Goal: Information Seeking & Learning: Learn about a topic

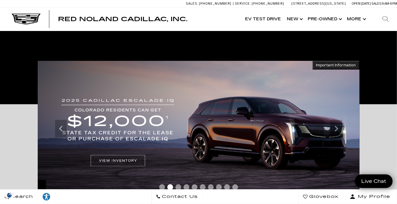
scroll to position [87, 0]
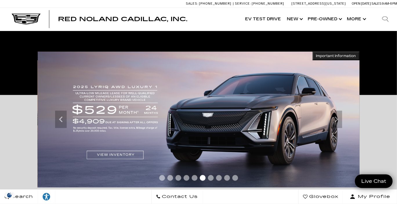
click at [162, 177] on span "Go to slide 1" at bounding box center [162, 178] width 6 height 6
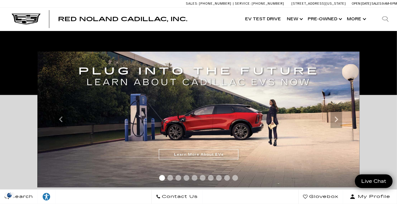
click at [172, 182] on div at bounding box center [199, 179] width 322 height 11
click at [170, 179] on span "Go to slide 2" at bounding box center [170, 178] width 6 height 6
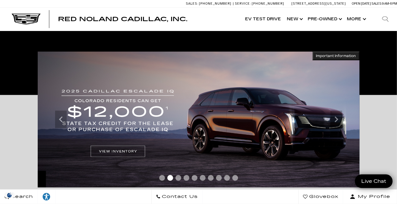
click at [177, 177] on span "Go to slide 3" at bounding box center [179, 178] width 6 height 6
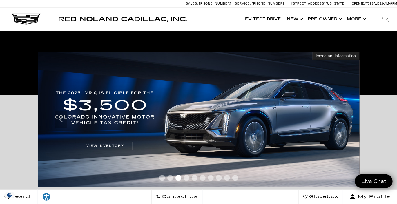
click at [180, 181] on div at bounding box center [199, 179] width 322 height 11
click at [187, 181] on div at bounding box center [199, 179] width 322 height 11
click at [194, 181] on div at bounding box center [199, 179] width 322 height 11
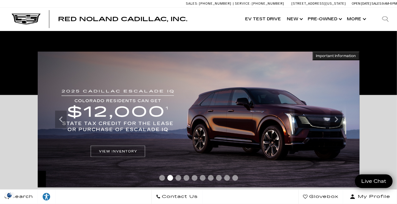
click at [178, 180] on span "Go to slide 3" at bounding box center [179, 178] width 6 height 6
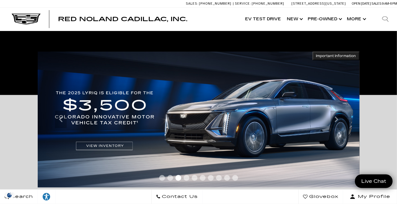
click at [187, 178] on span "Go to slide 4" at bounding box center [187, 178] width 6 height 6
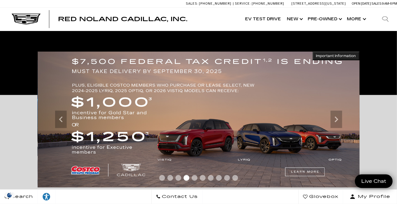
click at [194, 179] on span "Go to slide 5" at bounding box center [195, 178] width 6 height 6
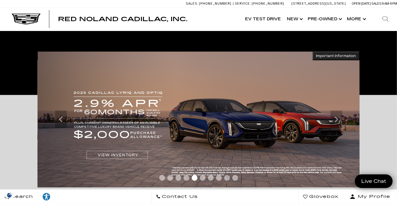
click at [122, 153] on img at bounding box center [199, 120] width 322 height 136
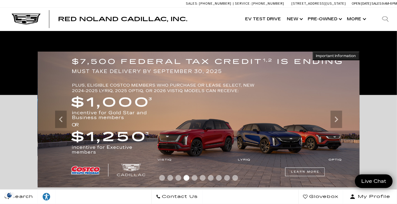
click at [82, 168] on img at bounding box center [199, 120] width 322 height 136
click at [193, 180] on span "Go to slide 5" at bounding box center [195, 178] width 6 height 6
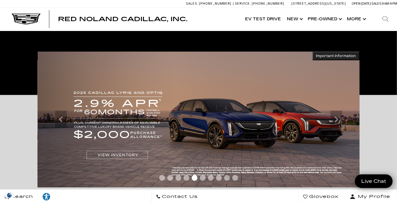
click at [202, 179] on span "Go to slide 6" at bounding box center [203, 178] width 6 height 6
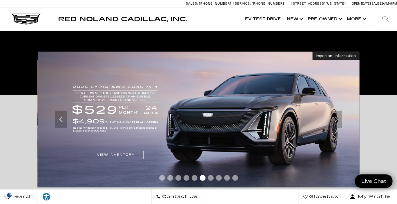
click at [212, 179] on span "Go to slide 7" at bounding box center [211, 178] width 6 height 6
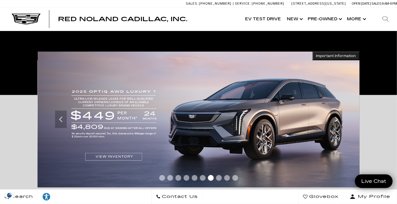
click at [220, 180] on span "Go to slide 8" at bounding box center [219, 178] width 6 height 6
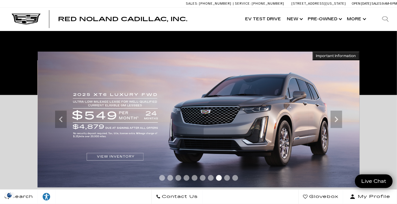
click at [226, 179] on span "Go to slide 9" at bounding box center [227, 178] width 6 height 6
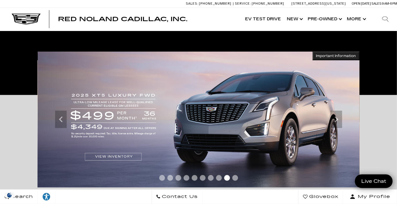
click at [235, 178] on span "Go to slide 10" at bounding box center [236, 178] width 6 height 6
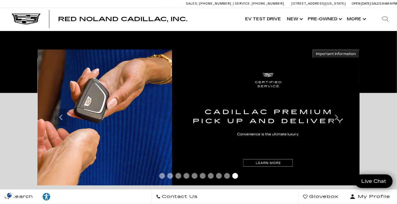
scroll to position [145, 0]
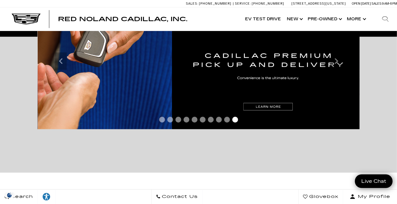
click at [192, 121] on span "Go to slide 5" at bounding box center [195, 120] width 6 height 6
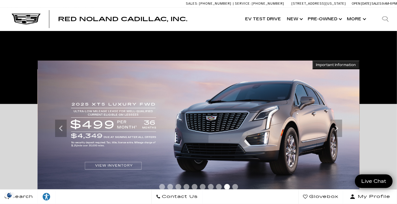
scroll to position [87, 0]
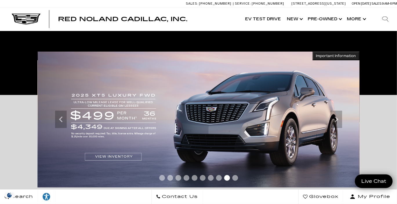
click at [188, 179] on span "Go to slide 4" at bounding box center [187, 178] width 6 height 6
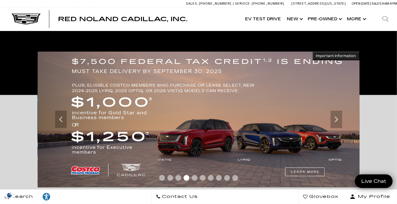
scroll to position [116, 0]
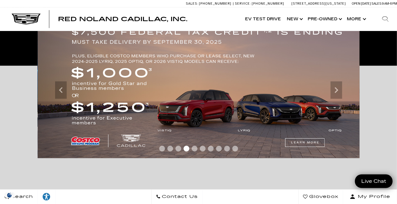
click at [194, 151] on span "Go to slide 5" at bounding box center [195, 149] width 6 height 6
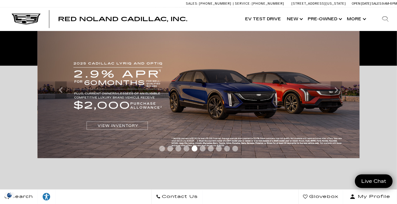
click at [111, 126] on img at bounding box center [199, 90] width 322 height 136
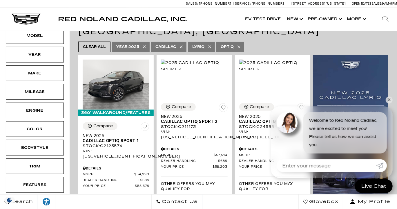
scroll to position [116, 0]
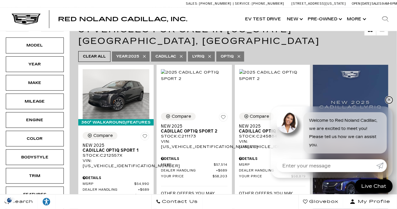
click at [390, 100] on link "✕" at bounding box center [389, 99] width 7 height 7
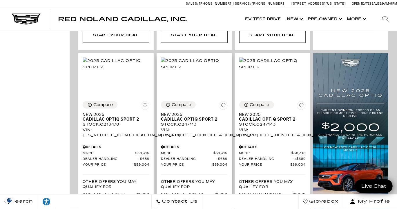
scroll to position [377, 0]
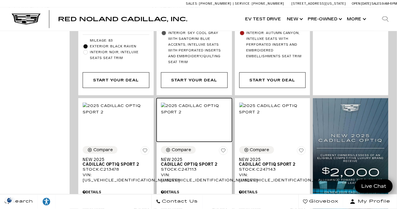
click at [201, 109] on img at bounding box center [194, 108] width 67 height 13
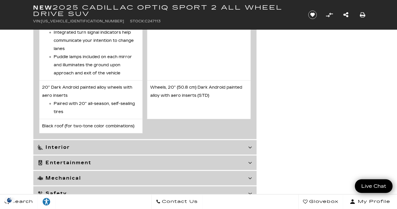
scroll to position [2177, 0]
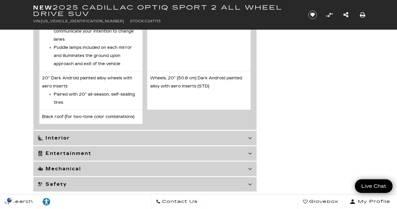
click at [250, 141] on icon at bounding box center [251, 138] width 4 height 6
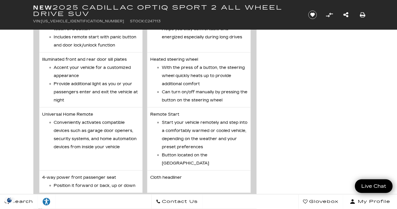
scroll to position [2496, 0]
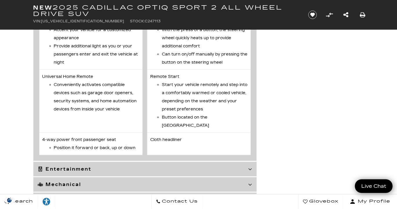
click at [251, 166] on icon at bounding box center [251, 169] width 4 height 6
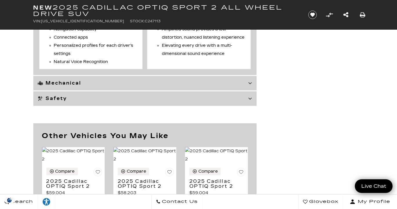
scroll to position [1906, 0]
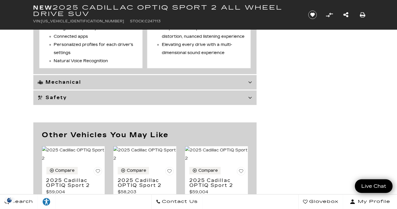
click at [249, 85] on icon at bounding box center [251, 82] width 4 height 6
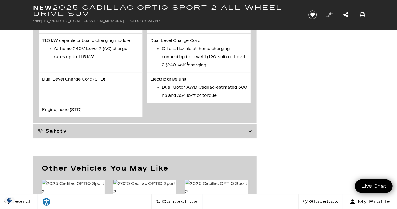
scroll to position [1934, 0]
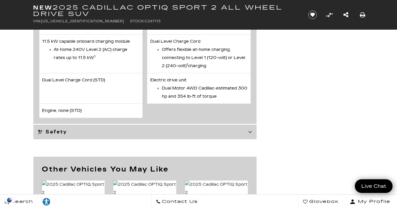
click at [250, 129] on icon at bounding box center [251, 132] width 4 height 6
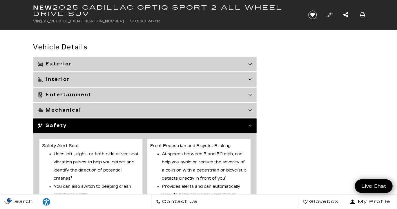
scroll to position [1586, 0]
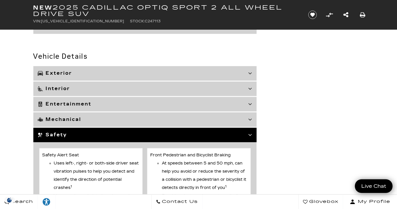
click at [251, 71] on icon at bounding box center [251, 74] width 4 height 6
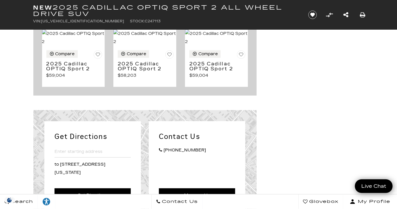
scroll to position [2380, 0]
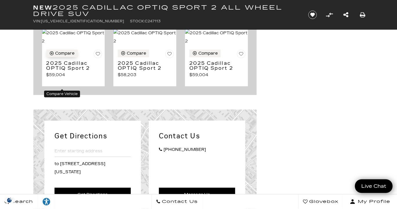
click at [58, 56] on div "Compare" at bounding box center [64, 53] width 19 height 5
click at [62, 56] on div "Compare" at bounding box center [65, 53] width 21 height 5
click at [68, 56] on div "Compare" at bounding box center [64, 53] width 19 height 5
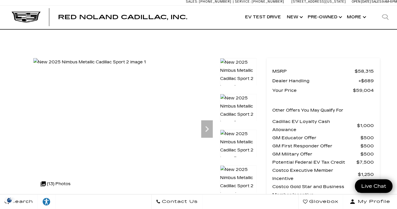
scroll to position [0, 0]
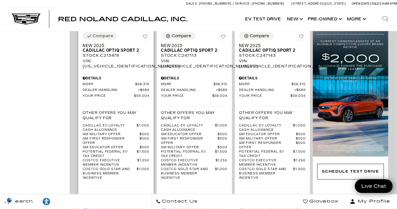
scroll to position [493, 0]
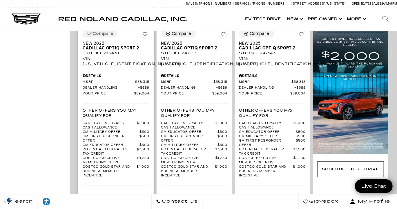
click at [93, 203] on span "Exterior: Nimbus Metallic" at bounding box center [120, 206] width 60 height 6
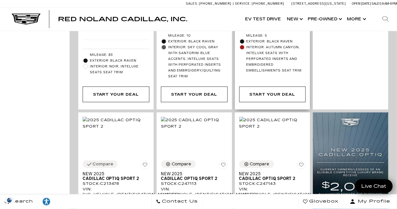
scroll to position [377, 0]
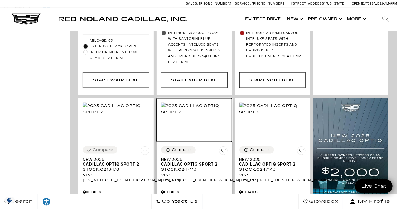
click at [186, 109] on img at bounding box center [194, 108] width 67 height 13
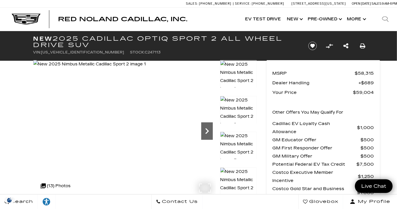
click at [210, 129] on icon "Next" at bounding box center [207, 131] width 12 height 12
click at [205, 129] on icon "Next" at bounding box center [207, 131] width 12 height 12
click at [205, 133] on icon "Next" at bounding box center [207, 131] width 12 height 12
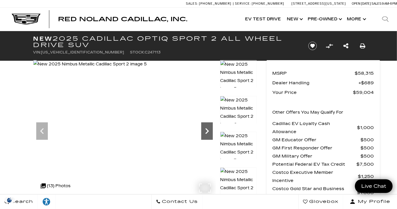
click at [208, 131] on icon "Next" at bounding box center [207, 131] width 3 height 6
click at [207, 133] on icon "Next" at bounding box center [207, 131] width 3 height 6
click at [206, 129] on icon "Next" at bounding box center [207, 131] width 12 height 12
click at [206, 129] on icon "Next" at bounding box center [207, 131] width 3 height 6
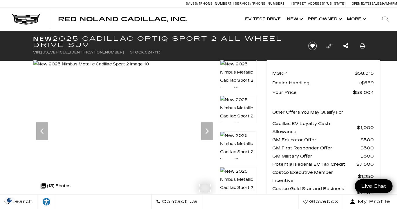
click at [85, 68] on img at bounding box center [91, 64] width 116 height 8
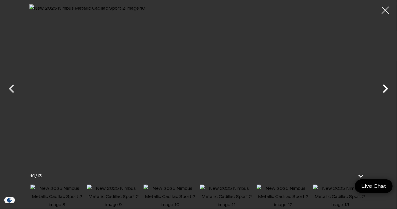
click at [385, 90] on icon "Next" at bounding box center [385, 88] width 17 height 17
click at [385, 90] on icon "Next" at bounding box center [386, 88] width 6 height 9
click at [385, 90] on icon "Next" at bounding box center [385, 88] width 17 height 17
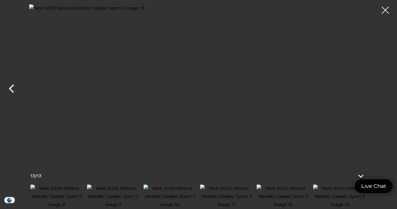
click at [385, 90] on div at bounding box center [198, 83] width 397 height 158
click at [12, 90] on icon "Previous" at bounding box center [11, 88] width 17 height 17
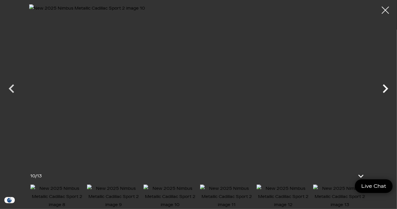
click at [384, 87] on icon "Next" at bounding box center [385, 88] width 17 height 17
click at [384, 87] on div at bounding box center [198, 83] width 397 height 158
click at [44, 192] on img at bounding box center [57, 196] width 54 height 24
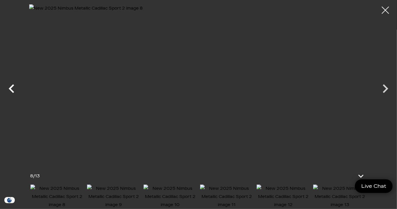
click at [13, 84] on icon "Previous" at bounding box center [12, 88] width 6 height 9
click at [13, 84] on icon "Previous" at bounding box center [11, 88] width 17 height 17
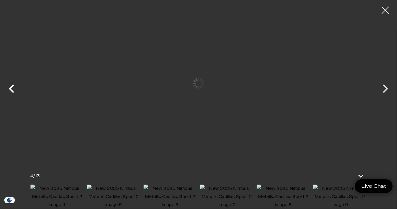
click at [14, 84] on icon "Previous" at bounding box center [11, 88] width 17 height 17
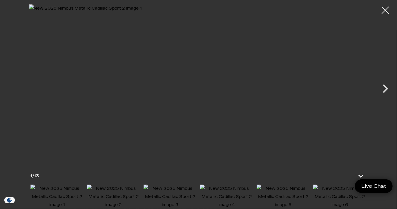
click at [197, 96] on img at bounding box center [198, 83] width 339 height 158
click at [385, 90] on icon "Next" at bounding box center [386, 88] width 6 height 9
click at [14, 92] on icon "Previous" at bounding box center [11, 88] width 17 height 17
click at [387, 91] on icon "Next" at bounding box center [385, 88] width 17 height 17
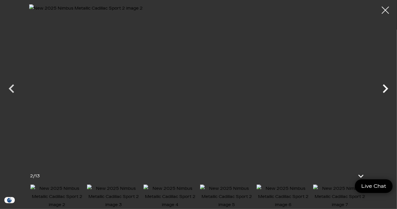
click at [386, 87] on icon "Next" at bounding box center [386, 88] width 6 height 9
click at [242, 105] on img at bounding box center [198, 83] width 339 height 158
click at [388, 86] on icon "Next" at bounding box center [385, 88] width 17 height 17
click at [390, 90] on icon "Next" at bounding box center [385, 88] width 17 height 17
click at [389, 88] on icon "Next" at bounding box center [385, 88] width 17 height 17
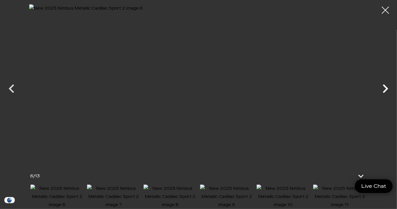
click at [389, 88] on icon "Next" at bounding box center [385, 88] width 17 height 17
click at [385, 89] on icon "Next" at bounding box center [385, 88] width 17 height 17
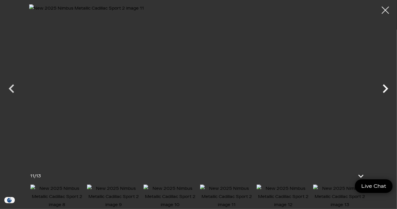
click at [384, 89] on icon "Next" at bounding box center [385, 88] width 17 height 17
click at [383, 89] on icon "Next" at bounding box center [385, 88] width 17 height 17
click at [383, 89] on div at bounding box center [198, 83] width 397 height 158
click at [55, 194] on img at bounding box center [57, 196] width 54 height 24
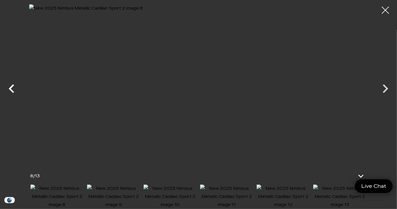
click at [11, 88] on icon "Previous" at bounding box center [11, 88] width 17 height 17
click at [14, 93] on icon "Previous" at bounding box center [11, 88] width 17 height 17
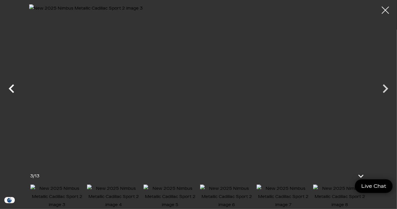
click at [13, 93] on icon "Previous" at bounding box center [11, 88] width 17 height 17
click at [381, 13] on div at bounding box center [385, 10] width 15 height 15
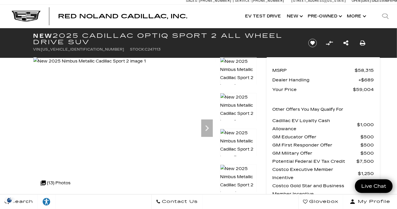
scroll to position [0, 0]
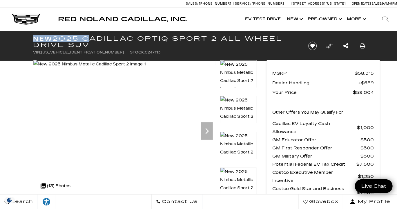
drag, startPoint x: 34, startPoint y: 38, endPoint x: 86, endPoint y: 40, distance: 52.3
click at [86, 40] on h1 "New 2025 Cadillac OPTIQ Sport 2 All Wheel Drive SUV" at bounding box center [166, 41] width 266 height 13
click at [151, 51] on ul "VIN: 3GYK3GMR8SS247113 Stock: C247113" at bounding box center [166, 52] width 266 height 8
drag, startPoint x: 90, startPoint y: 38, endPoint x: 281, endPoint y: 42, distance: 190.8
click at [281, 42] on h1 "New 2025 Cadillac OPTIQ Sport 2 All Wheel Drive SUV" at bounding box center [166, 41] width 266 height 13
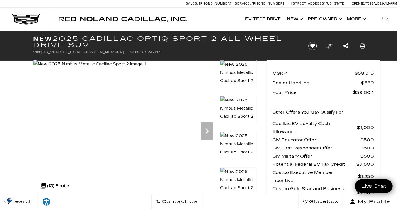
copy h1 "Cadillac OPTIQ Sport 2 All Wheel Drive SUV"
click at [206, 129] on icon "Next" at bounding box center [207, 131] width 12 height 12
click at [147, 68] on img at bounding box center [90, 64] width 114 height 8
click at [119, 68] on img at bounding box center [89, 64] width 113 height 8
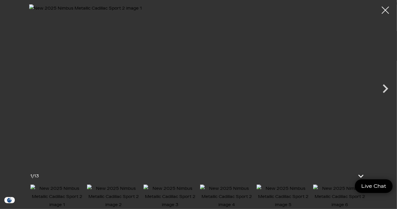
click at [204, 84] on img at bounding box center [198, 83] width 339 height 158
click at [203, 76] on img at bounding box center [198, 83] width 339 height 158
click at [246, 59] on img at bounding box center [198, 83] width 339 height 158
click at [387, 88] on icon "Next" at bounding box center [386, 88] width 6 height 9
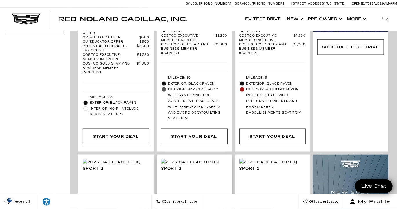
scroll to position [319, 0]
